Goal: Information Seeking & Learning: Find specific fact

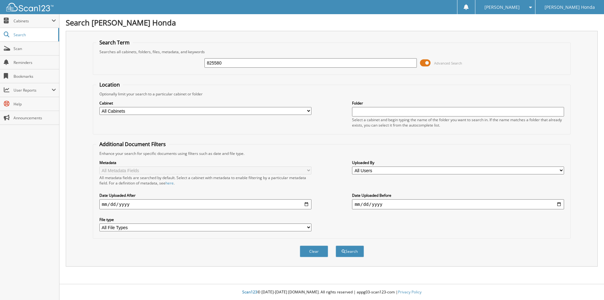
type input "825580"
click at [336, 245] on button "Search" at bounding box center [350, 251] width 28 height 12
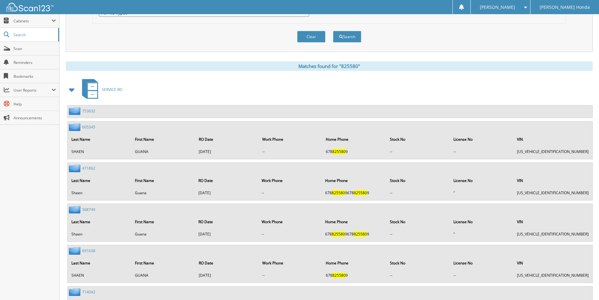
scroll to position [183, 0]
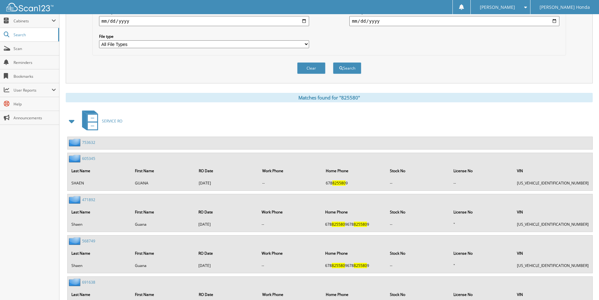
click at [76, 124] on span at bounding box center [72, 120] width 9 height 11
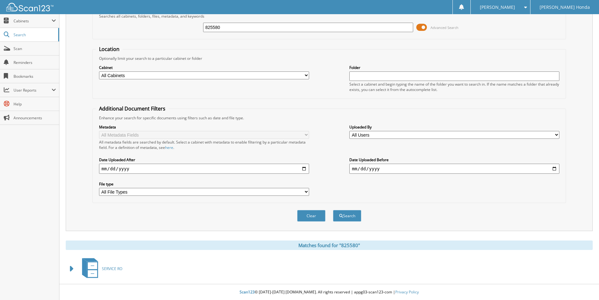
drag, startPoint x: 243, startPoint y: 31, endPoint x: 183, endPoint y: 31, distance: 60.4
click at [183, 31] on div "825580 Advanced Search" at bounding box center [329, 27] width 467 height 17
type input "825660"
click at [333, 210] on button "Search" at bounding box center [347, 216] width 28 height 12
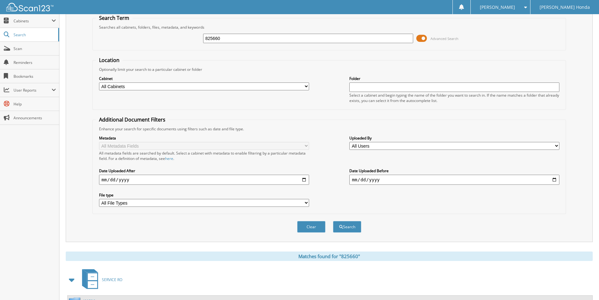
scroll to position [24, 0]
drag, startPoint x: 236, startPoint y: 40, endPoint x: 188, endPoint y: 40, distance: 48.1
click at [188, 40] on div "825660 Advanced Search" at bounding box center [329, 39] width 467 height 17
type input "825660"
click at [333, 222] on button "Search" at bounding box center [347, 228] width 28 height 12
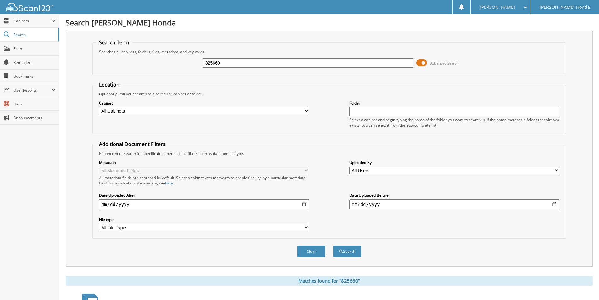
drag, startPoint x: 245, startPoint y: 65, endPoint x: 212, endPoint y: 63, distance: 33.4
click at [212, 63] on input "825660" at bounding box center [308, 62] width 210 height 9
type input "825166"
click at [333, 245] on button "Search" at bounding box center [347, 251] width 28 height 12
drag, startPoint x: 235, startPoint y: 60, endPoint x: 213, endPoint y: 61, distance: 22.0
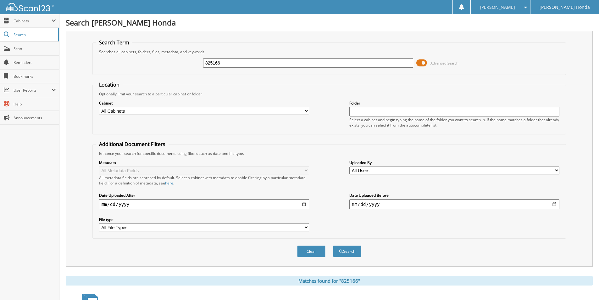
click at [213, 61] on input "825166" at bounding box center [308, 62] width 210 height 9
type input "825660"
click at [333, 245] on button "Search" at bounding box center [347, 251] width 28 height 12
drag, startPoint x: 254, startPoint y: 61, endPoint x: 154, endPoint y: 55, distance: 100.3
click at [154, 55] on div "825660 Advanced Search" at bounding box center [329, 62] width 467 height 17
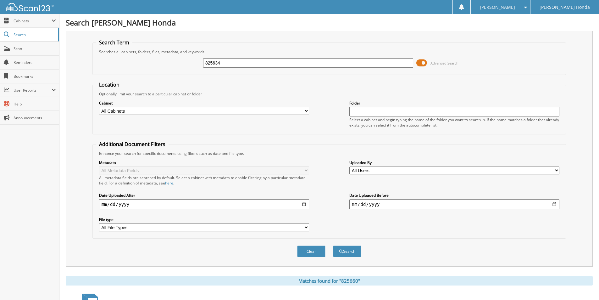
type input "825634"
click at [333, 245] on button "Search" at bounding box center [347, 251] width 28 height 12
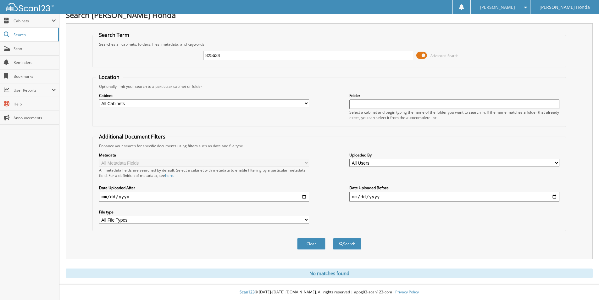
drag, startPoint x: 263, startPoint y: 55, endPoint x: 192, endPoint y: 51, distance: 71.8
click at [192, 51] on div "825634 Advanced Search" at bounding box center [329, 55] width 467 height 17
click at [339, 247] on button "Search" at bounding box center [347, 244] width 28 height 12
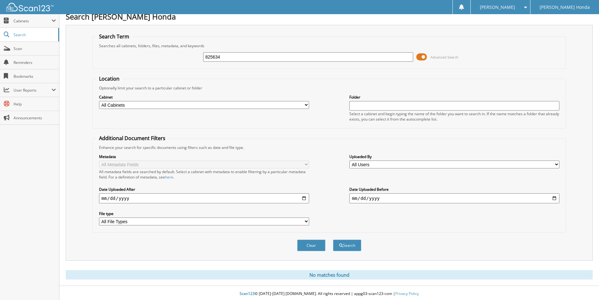
scroll to position [8, 0]
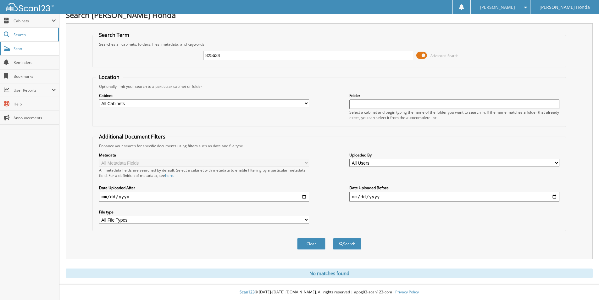
click at [25, 50] on span "Scan" at bounding box center [35, 48] width 42 height 5
